Goal: Task Accomplishment & Management: Manage account settings

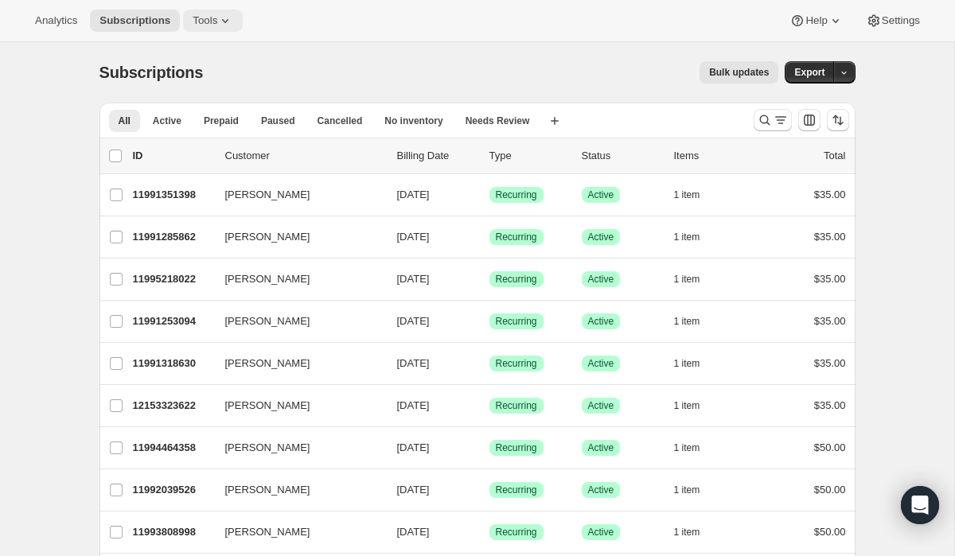
click at [224, 21] on icon at bounding box center [225, 21] width 16 height 16
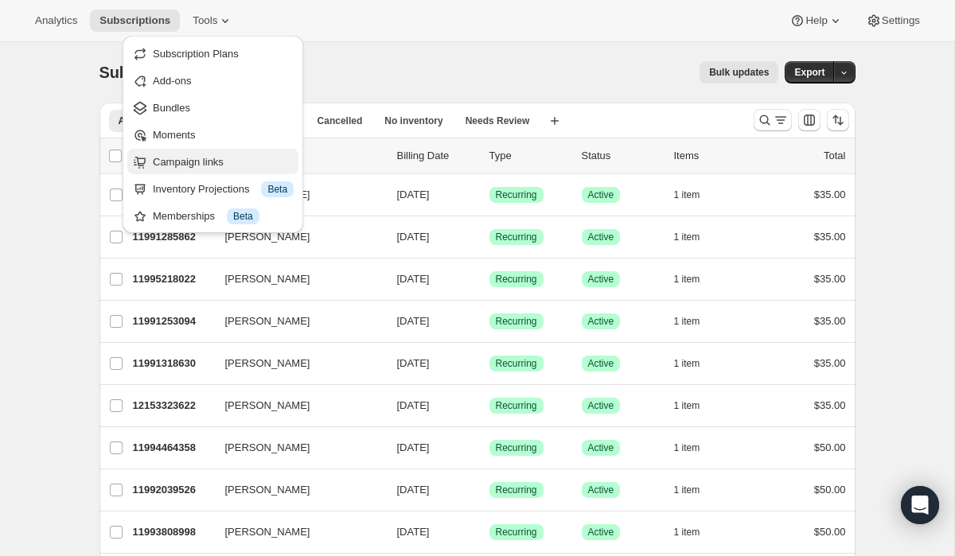
click at [167, 157] on span "Campaign links" at bounding box center [188, 162] width 71 height 12
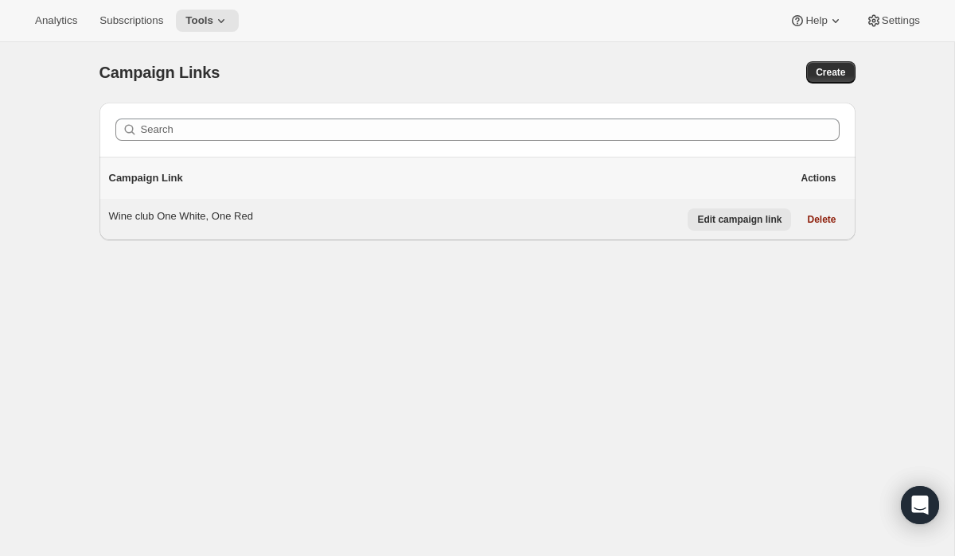
click at [739, 224] on span "Edit campaign link" at bounding box center [739, 219] width 84 height 13
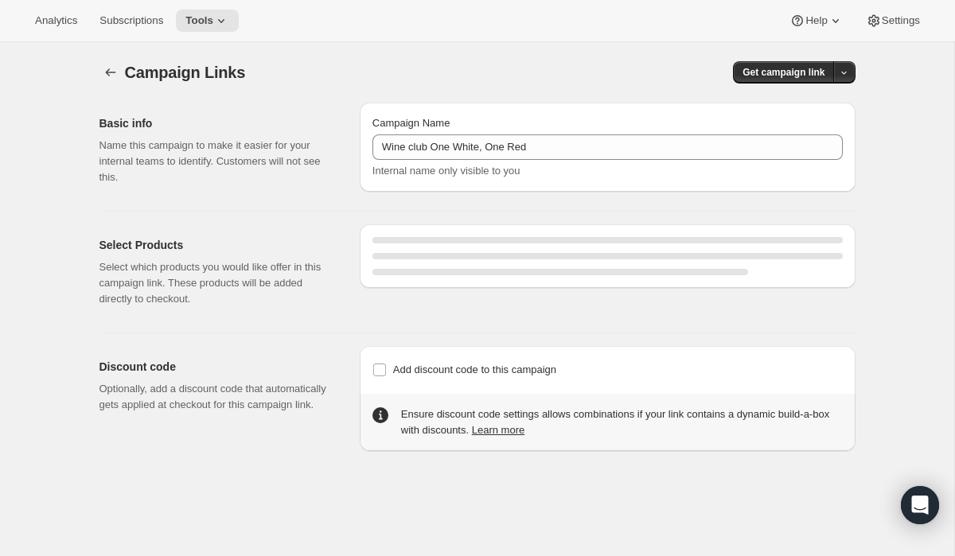
select select "gid://shopify/SellingPlan/2007924838"
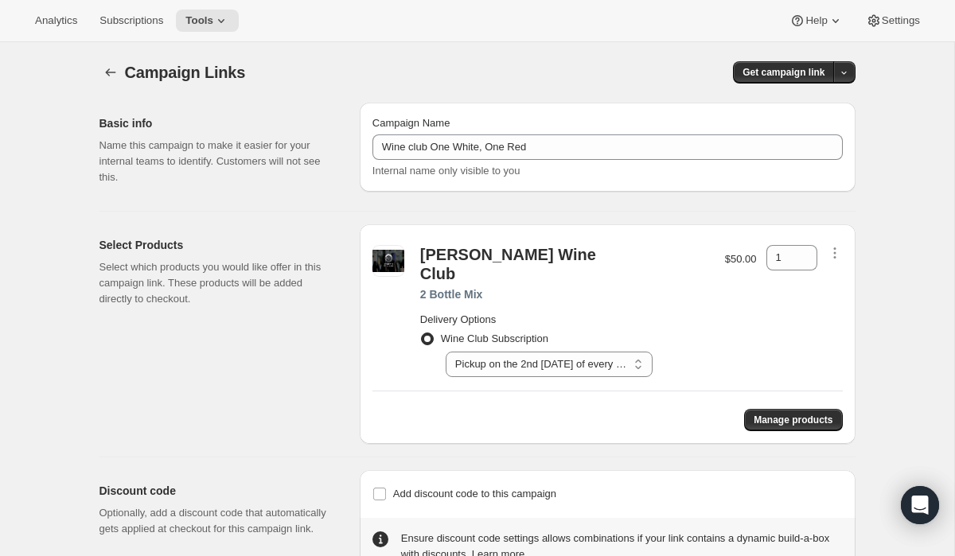
scroll to position [42, 0]
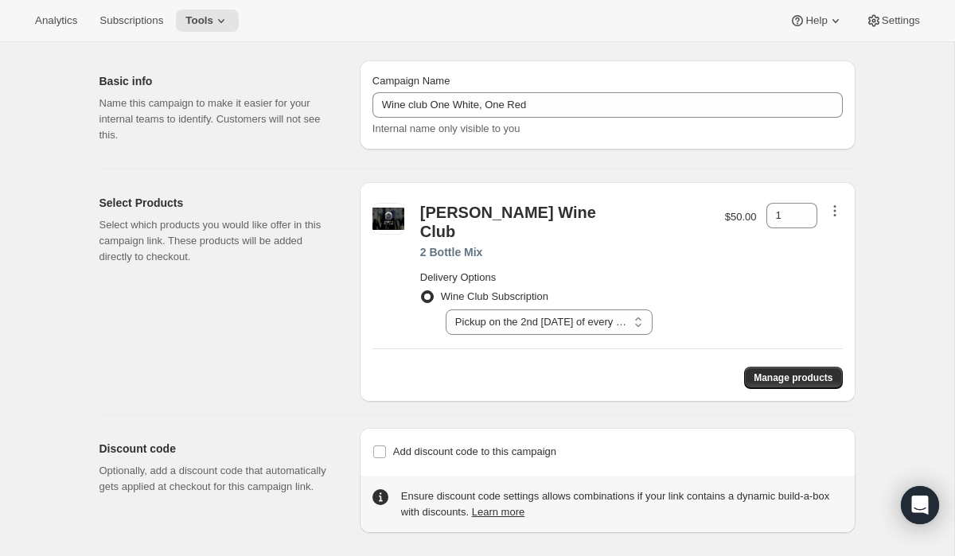
click at [836, 212] on icon "button" at bounding box center [834, 211] width 16 height 16
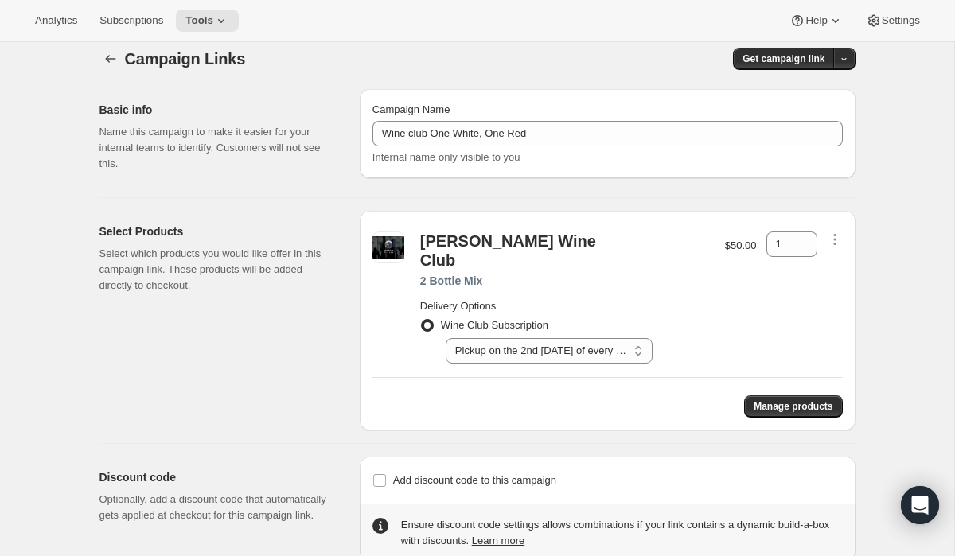
scroll to position [0, 0]
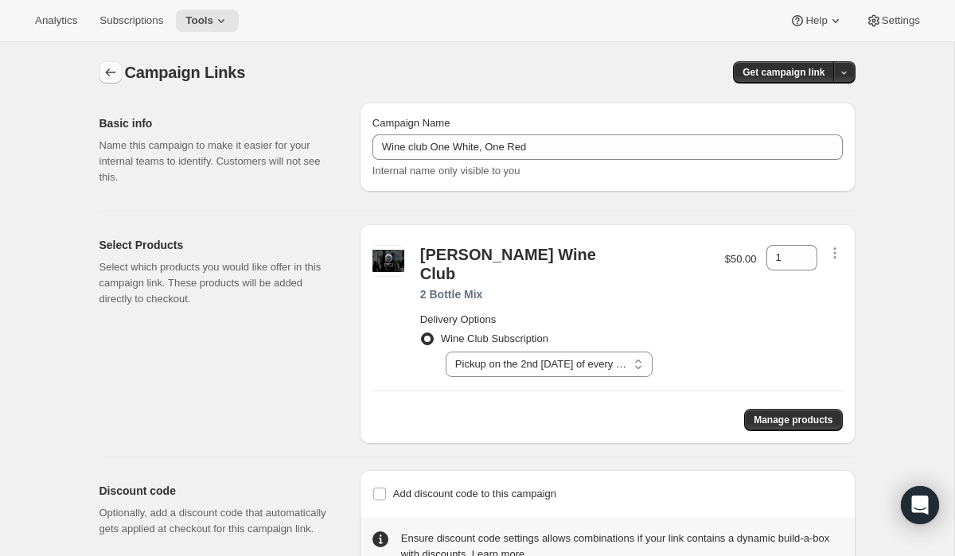
click at [113, 75] on icon "button" at bounding box center [111, 72] width 16 height 16
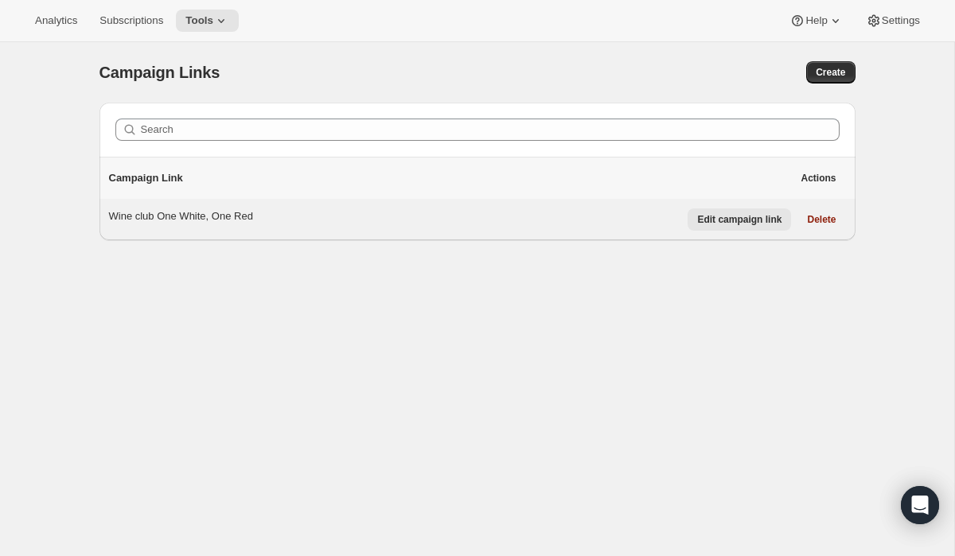
click at [712, 220] on span "Edit campaign link" at bounding box center [739, 219] width 84 height 13
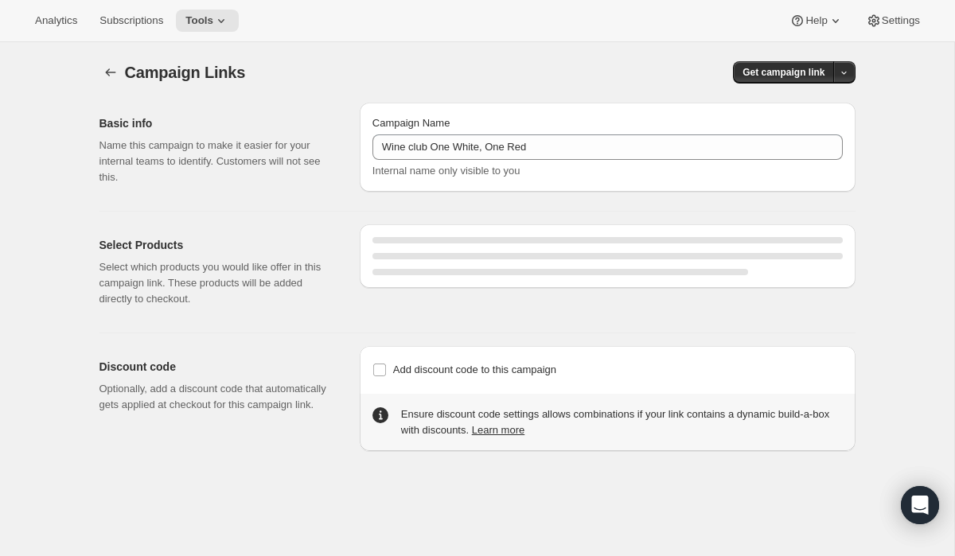
select select "gid://shopify/SellingPlan/2007924838"
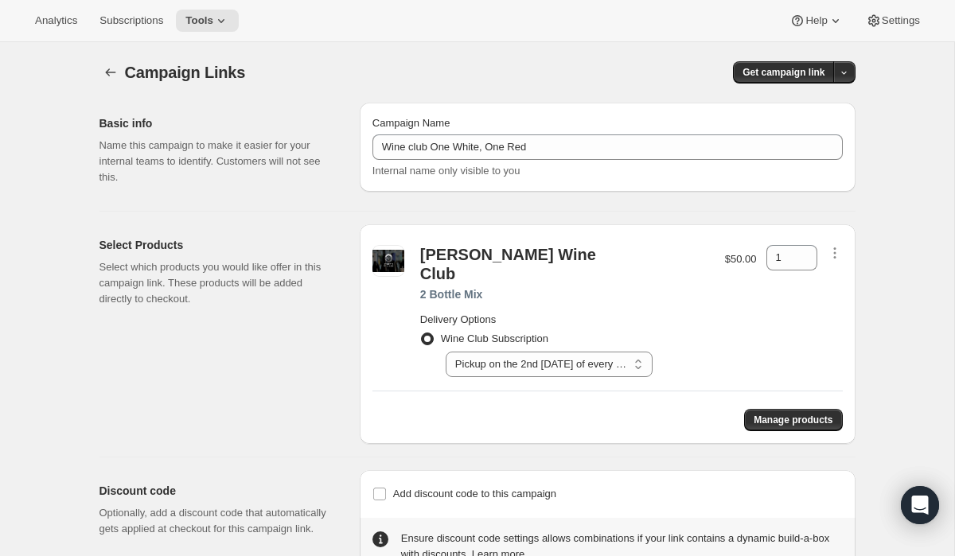
click at [784, 418] on div "[PERSON_NAME] Wine Club 2 Bottle Mix Delivery Options Wine Club Subscription Se…" at bounding box center [608, 334] width 496 height 220
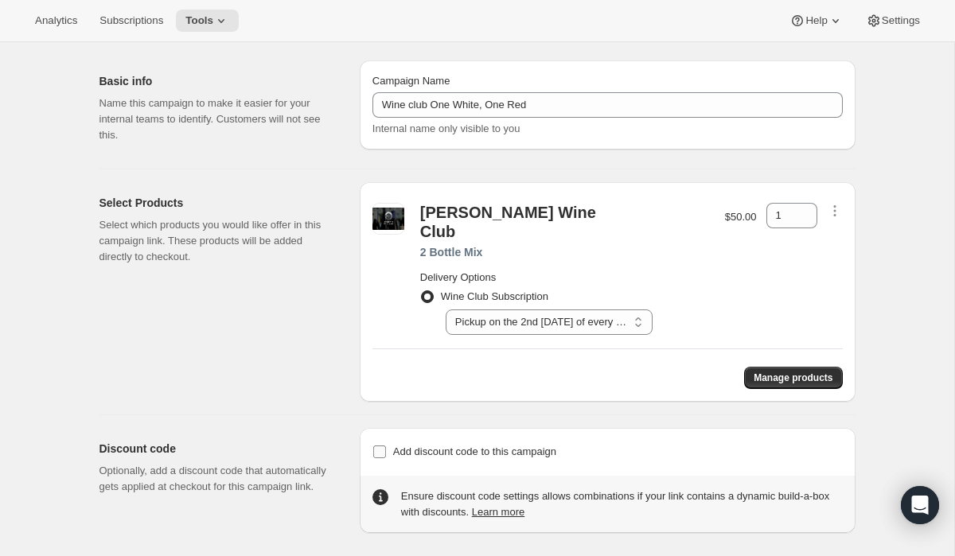
click at [383, 445] on input "Add discount code to this campaign" at bounding box center [379, 451] width 13 height 13
checkbox input "true"
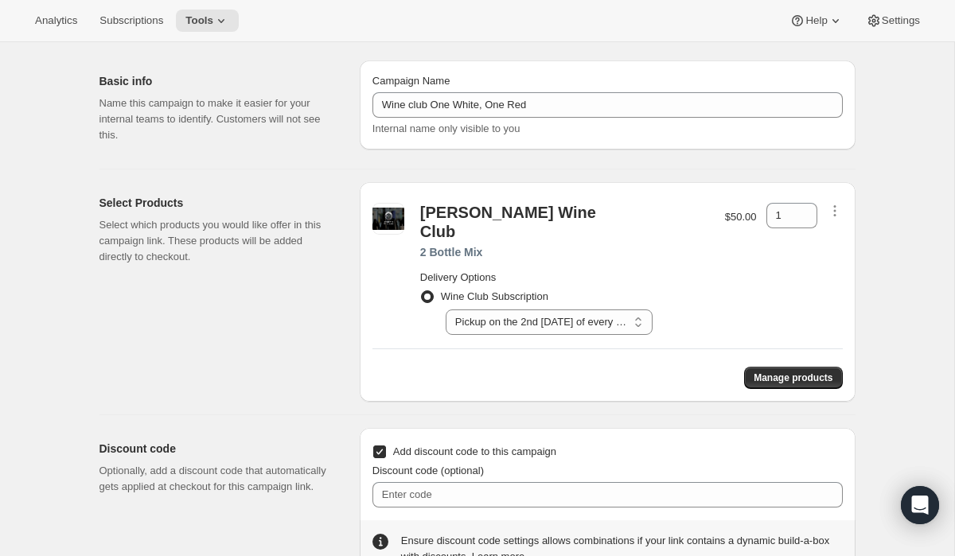
scroll to position [76, 0]
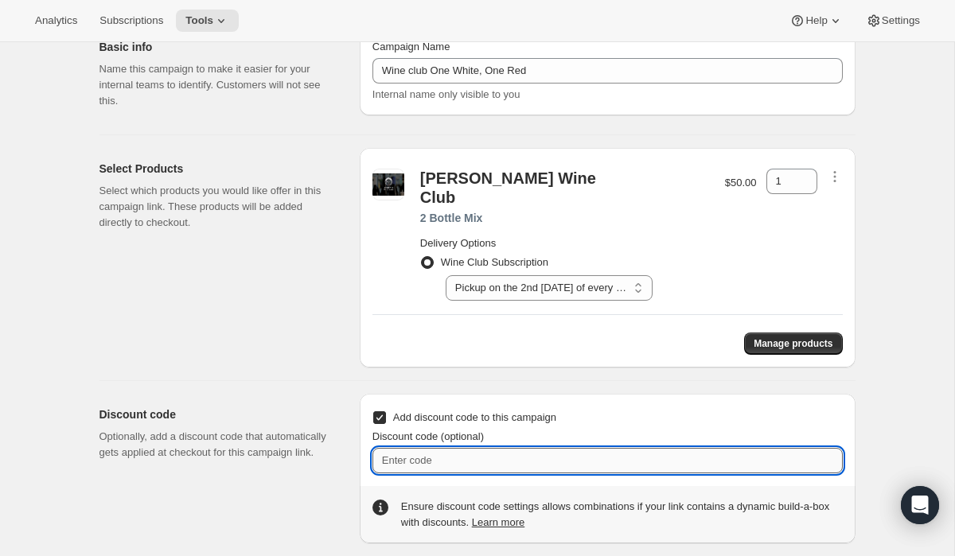
click at [468, 448] on input "Discount code (optional)" at bounding box center [607, 460] width 470 height 25
type input "W"
drag, startPoint x: 407, startPoint y: 440, endPoint x: 366, endPoint y: 440, distance: 41.4
click at [366, 440] on div "Add discount code to this campaign Discount code (optional) CLUBNEWSIGNUP Ensur…" at bounding box center [608, 469] width 496 height 150
type input "NEWSIGNUP"
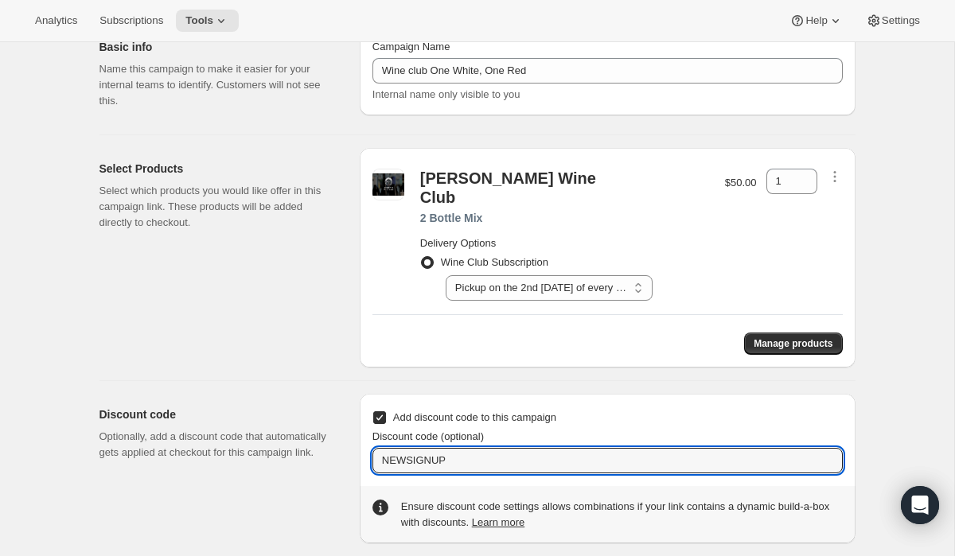
click at [306, 486] on div "Discount code Optionally, add a discount code that automatically gets applied a…" at bounding box center [222, 469] width 247 height 150
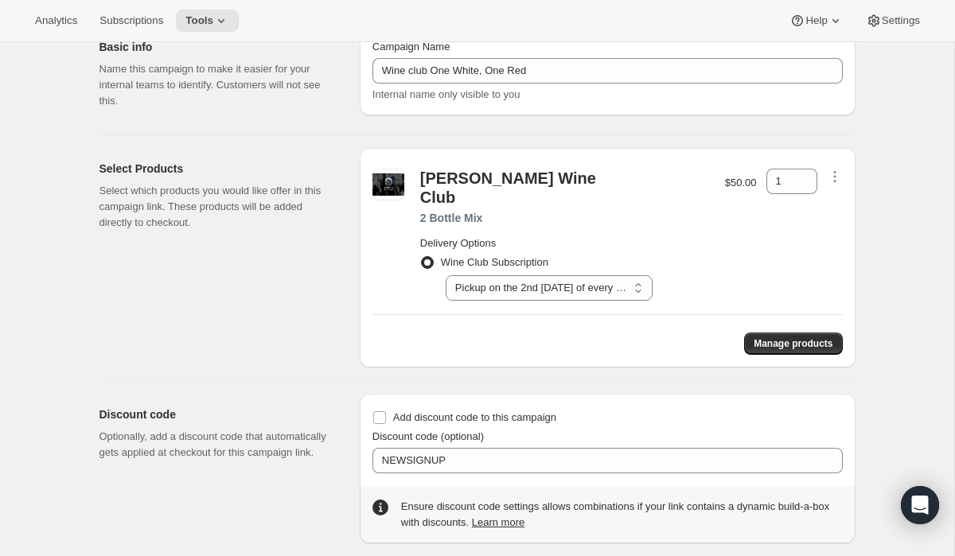
checkbox input "false"
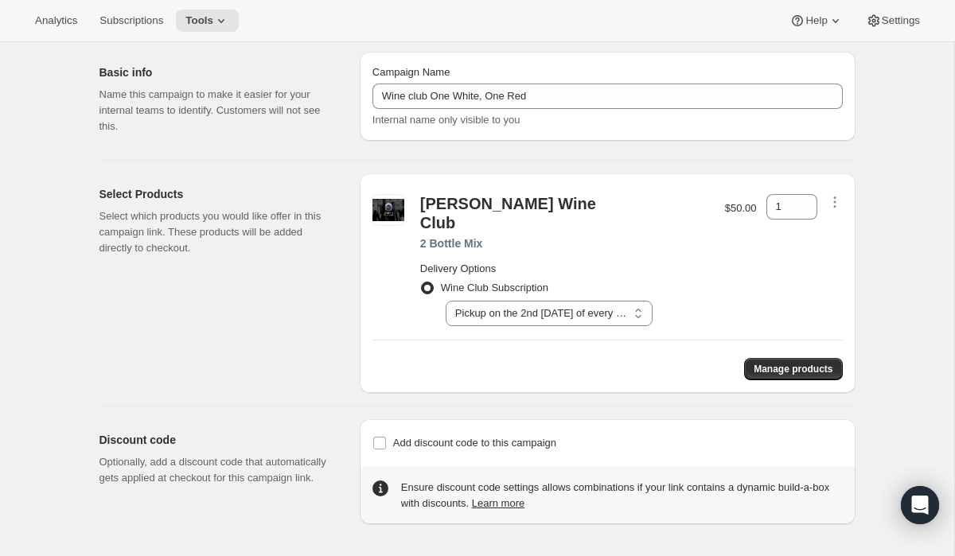
scroll to position [63, 0]
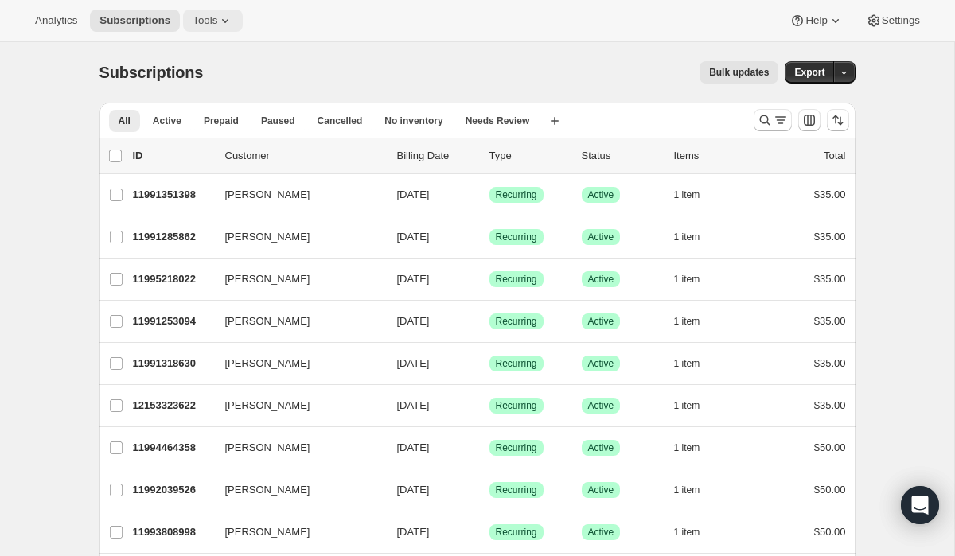
click at [212, 28] on button "Tools" at bounding box center [213, 21] width 60 height 22
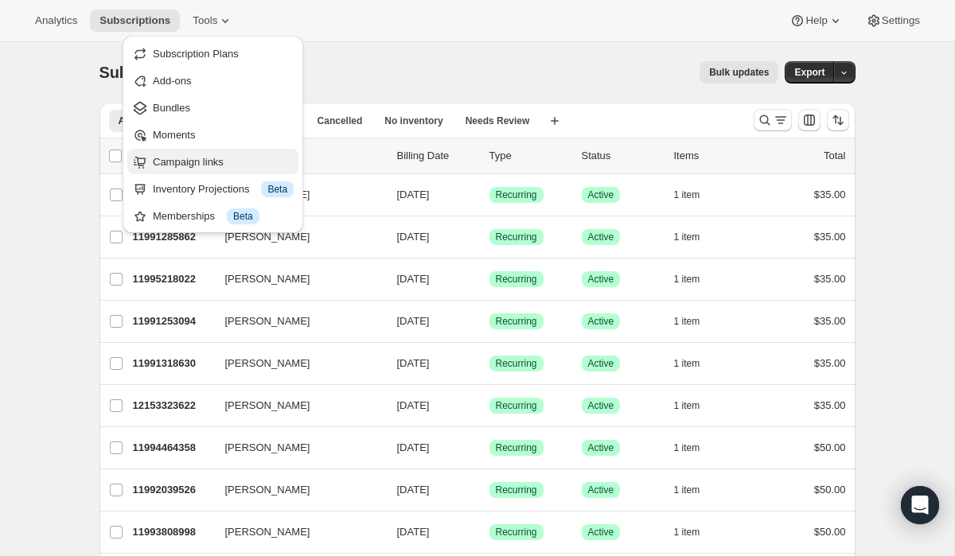
click at [186, 160] on span "Campaign links" at bounding box center [188, 162] width 71 height 12
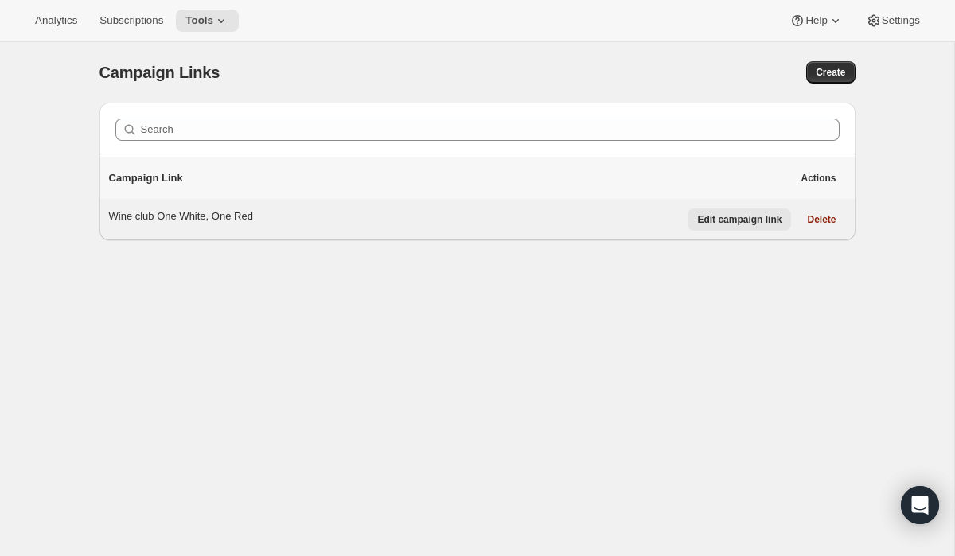
click at [728, 222] on span "Edit campaign link" at bounding box center [739, 219] width 84 height 13
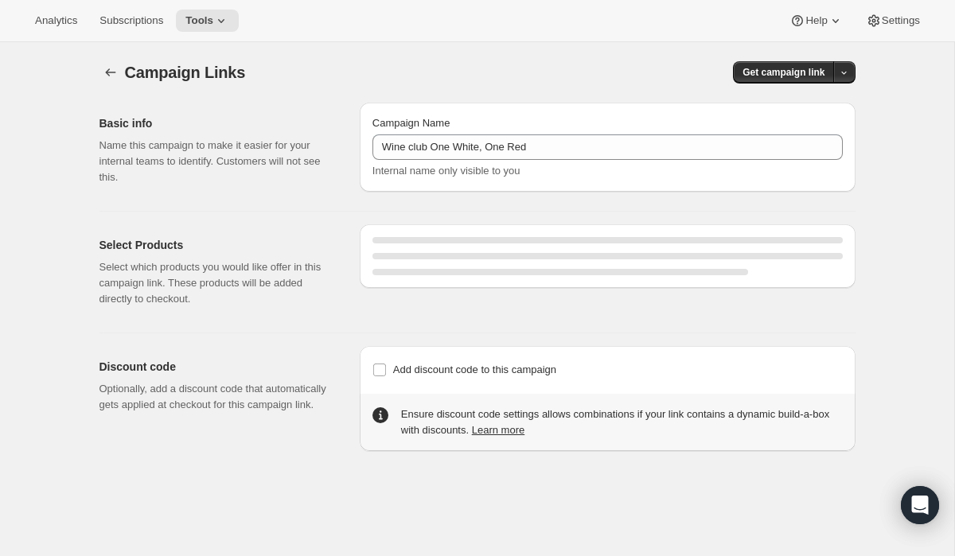
select select "gid://shopify/SellingPlan/2007924838"
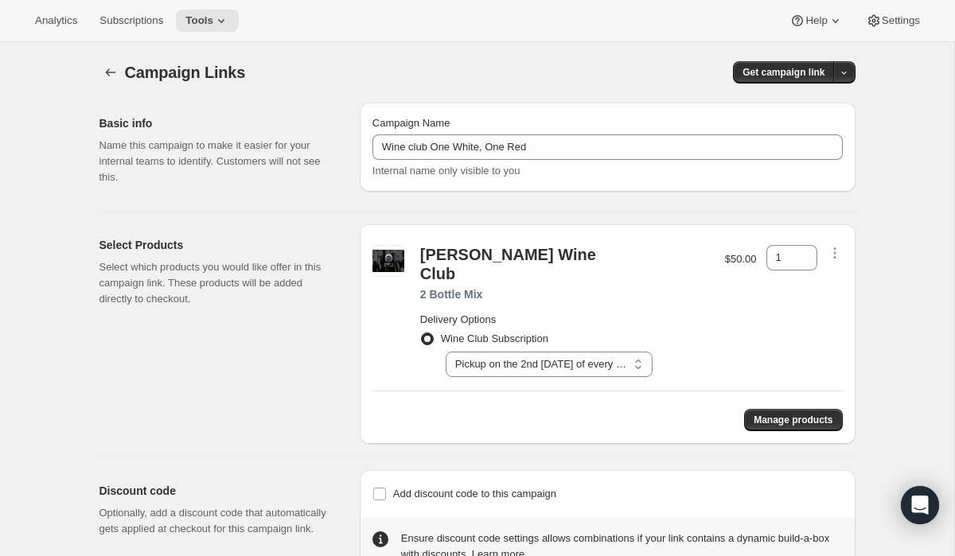
scroll to position [42, 0]
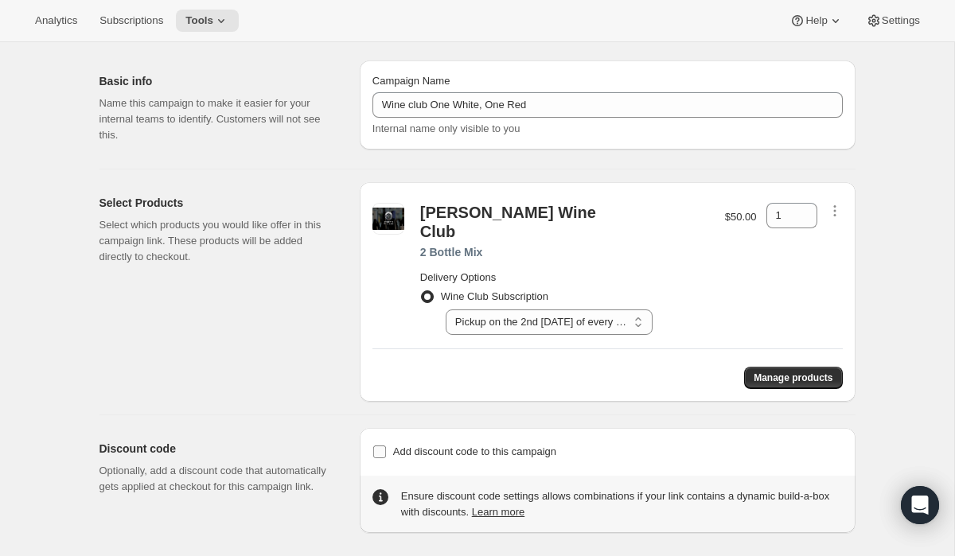
click at [385, 445] on input "Add discount code to this campaign" at bounding box center [379, 451] width 13 height 13
checkbox input "true"
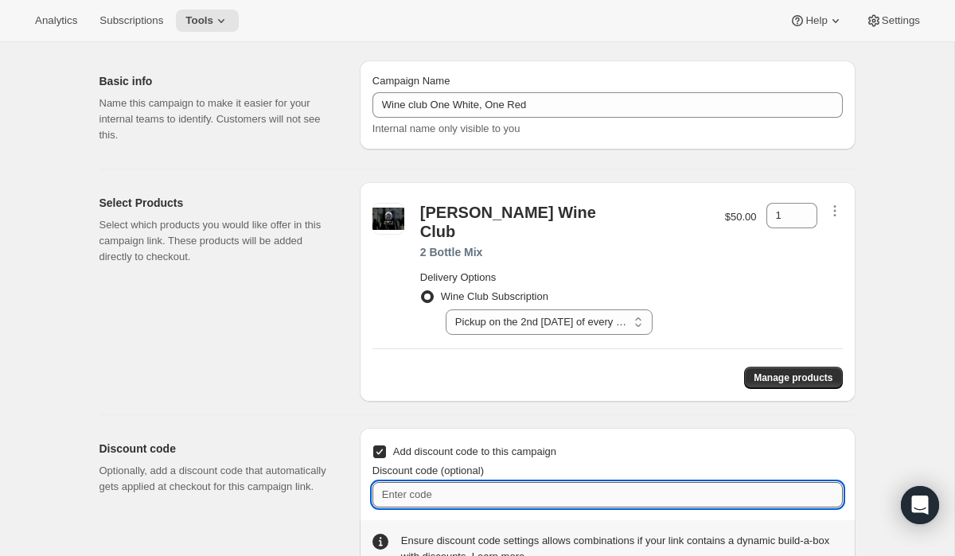
click at [474, 482] on input "Discount code (optional)" at bounding box center [607, 494] width 470 height 25
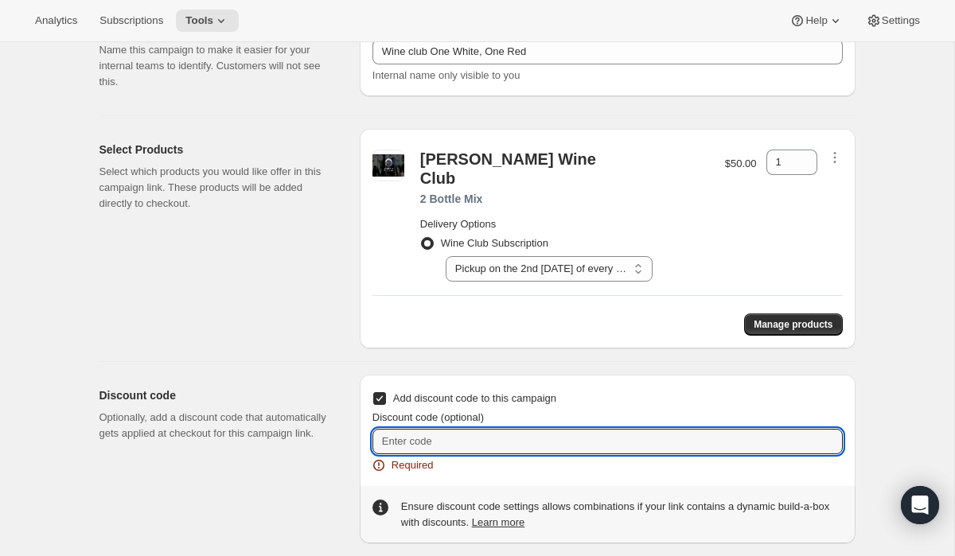
scroll to position [0, 0]
